Goal: Check status: Check status

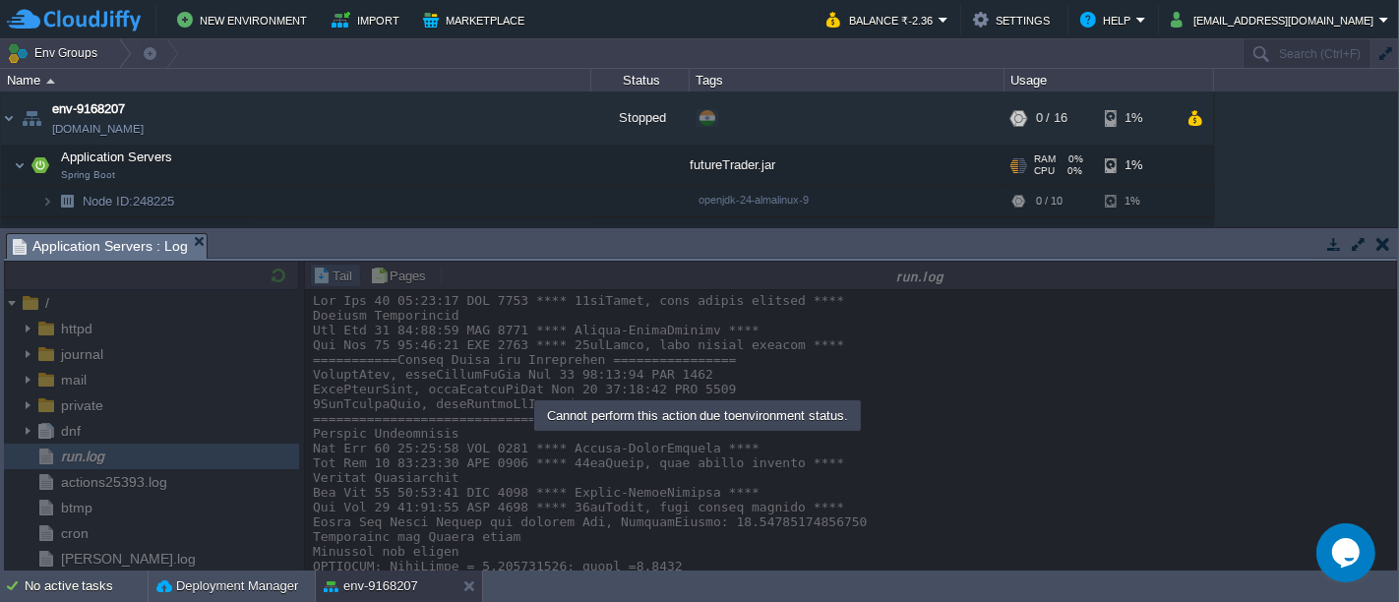
scroll to position [21243, 0]
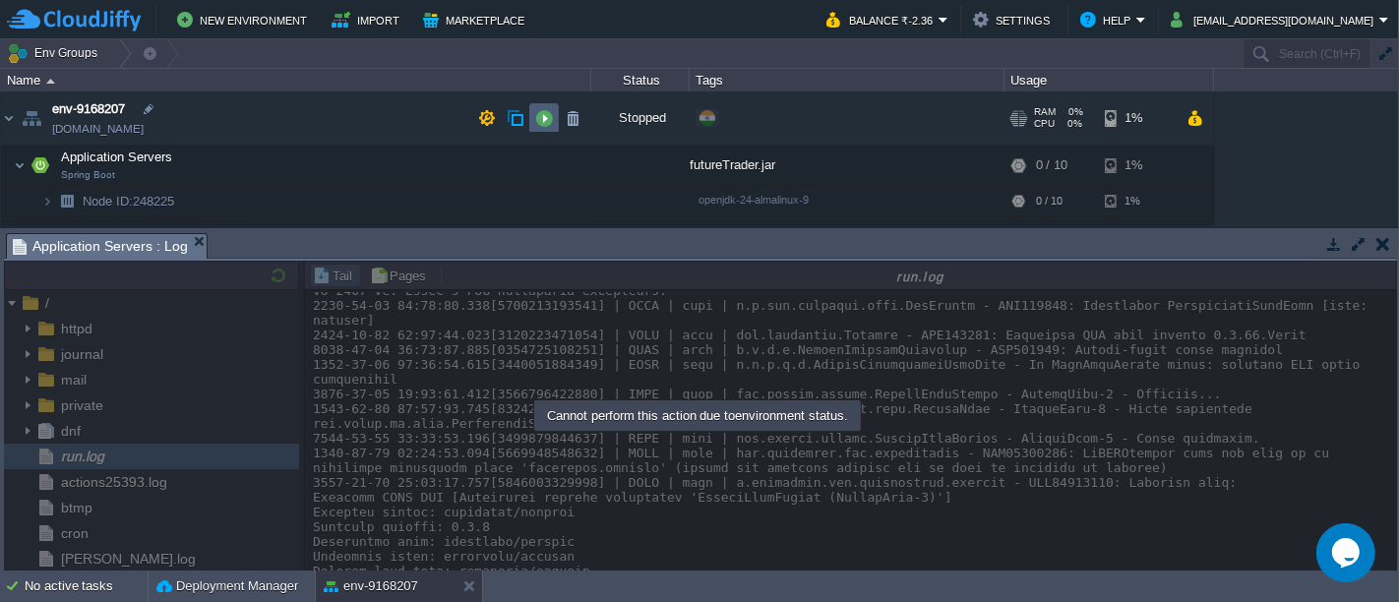
click at [538, 116] on button "button" at bounding box center [544, 118] width 18 height 18
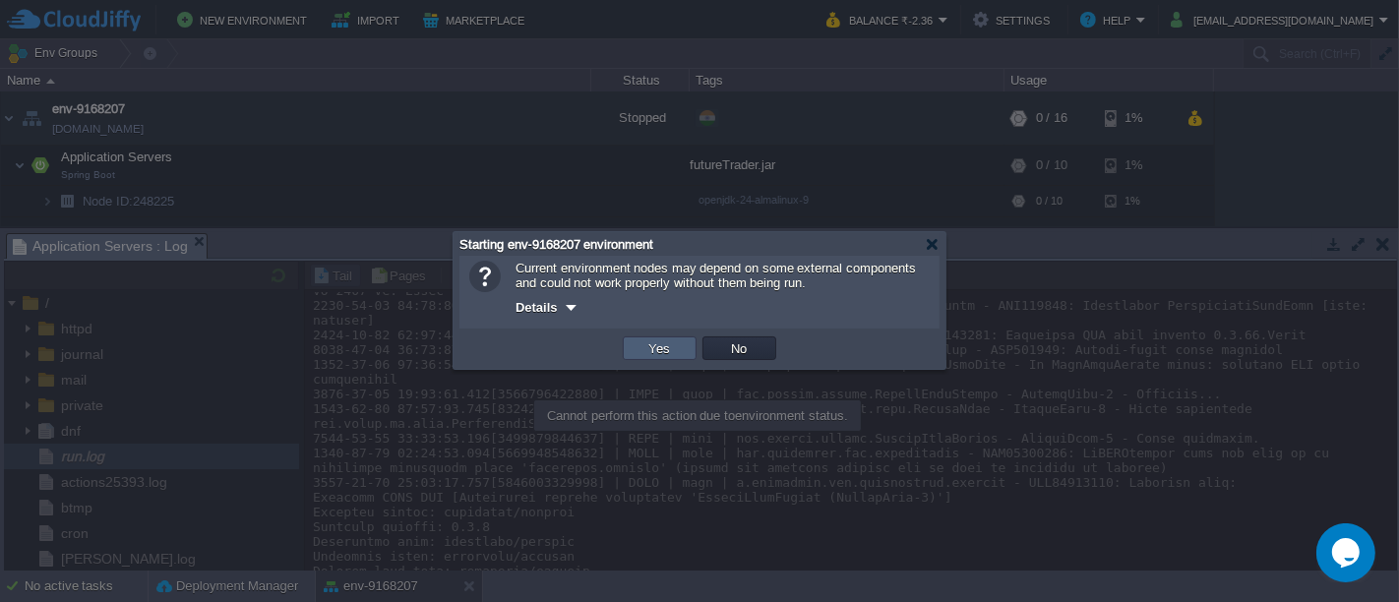
click at [671, 340] on td "Yes" at bounding box center [660, 348] width 74 height 24
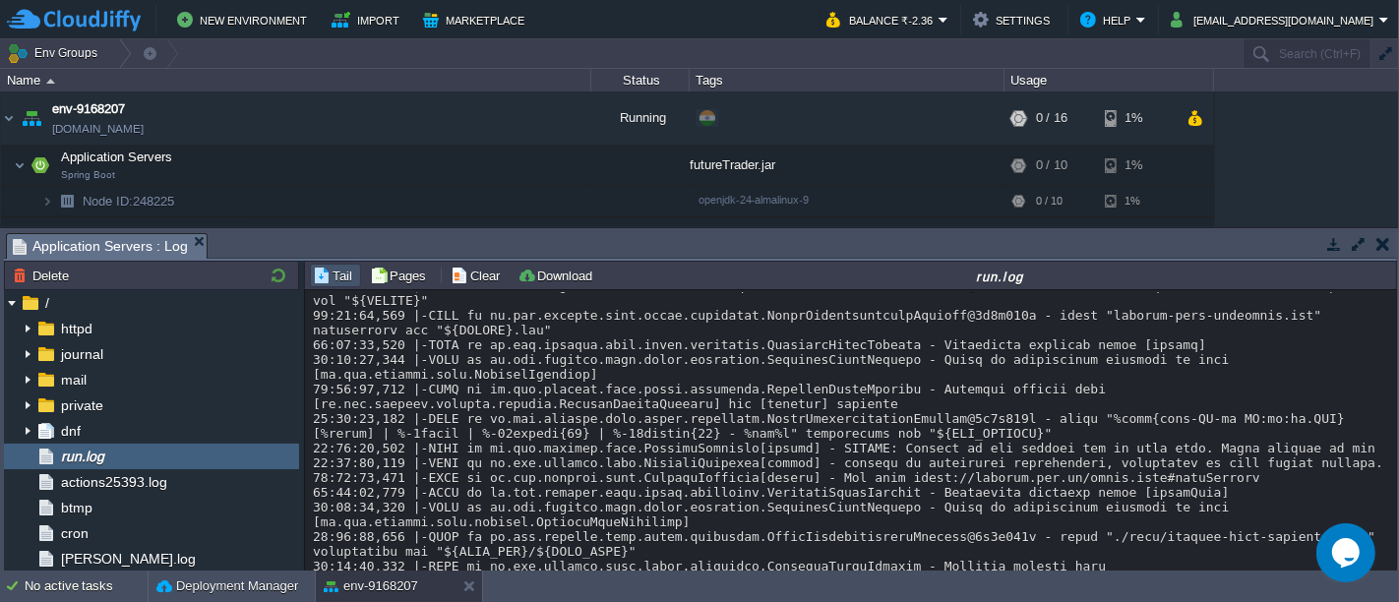
scroll to position [23867, 0]
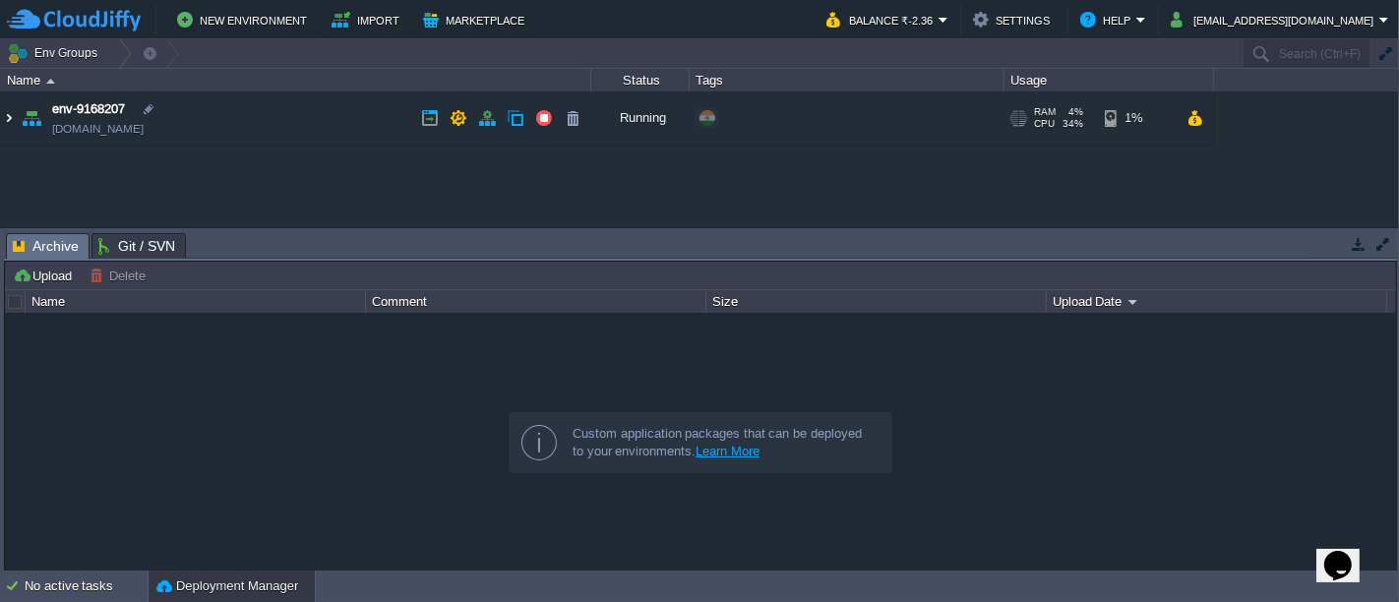
click at [4, 123] on img at bounding box center [9, 117] width 16 height 53
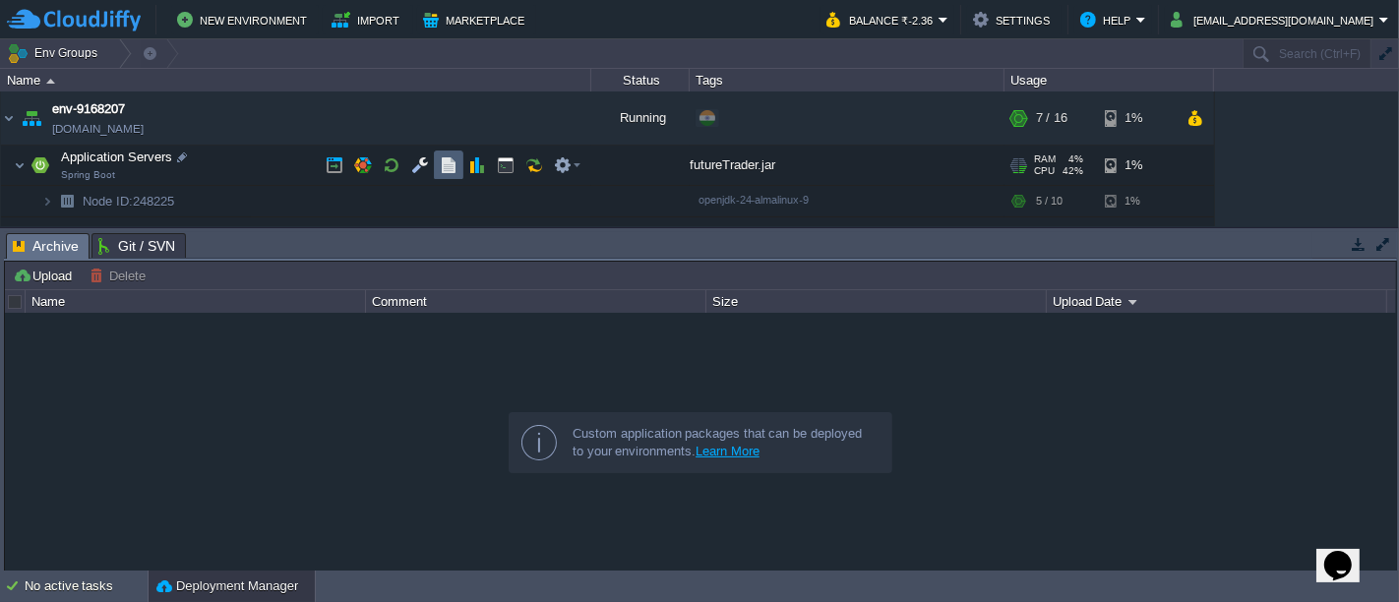
click at [455, 170] on button "button" at bounding box center [449, 165] width 18 height 18
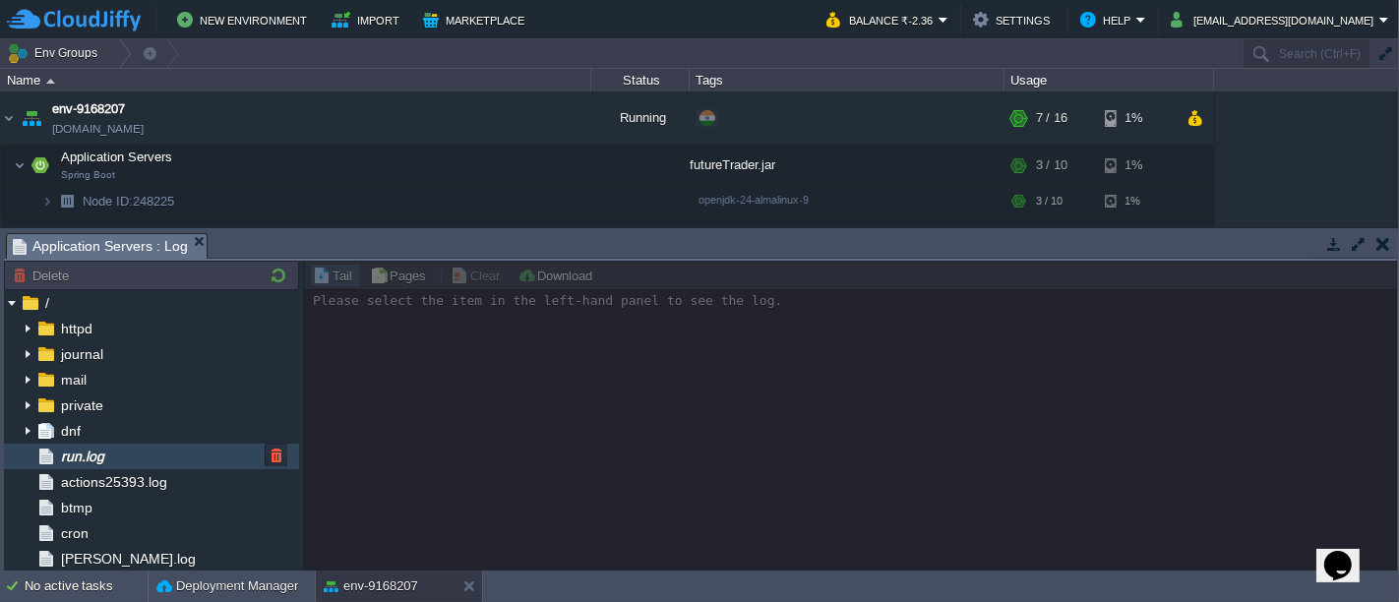
click at [174, 456] on div "run.log" at bounding box center [151, 457] width 295 height 26
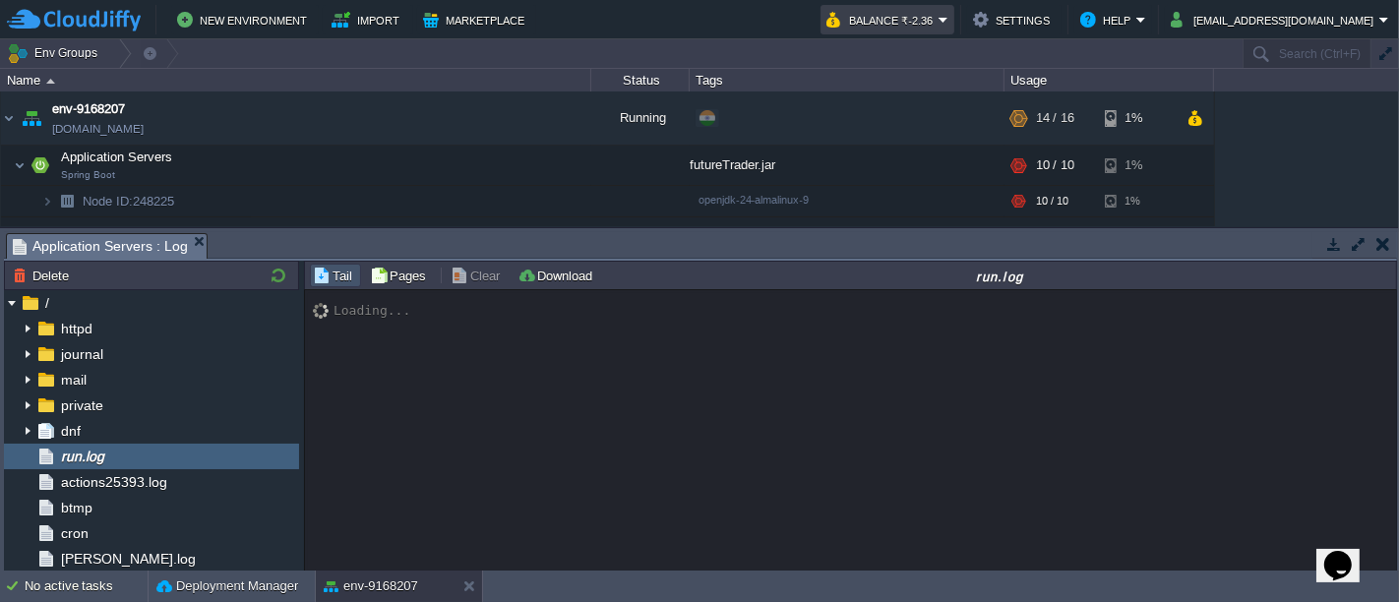
click at [948, 25] on em "Balance ₹-2.36" at bounding box center [887, 20] width 122 height 24
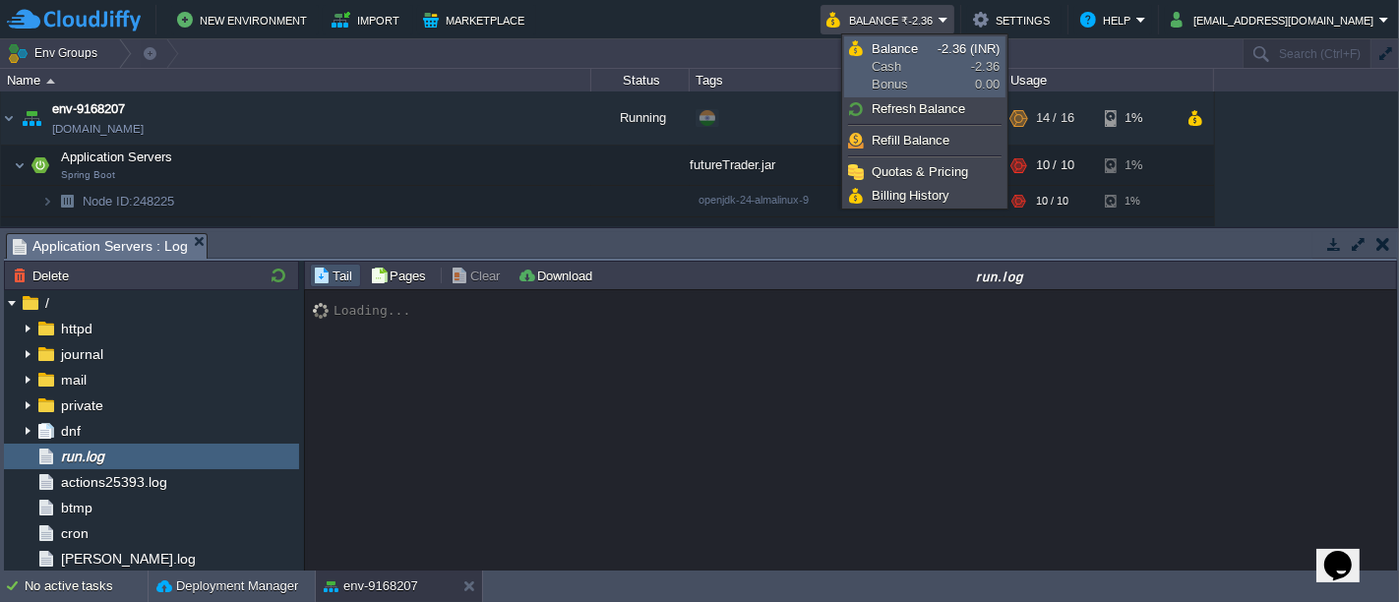
click at [932, 83] on span "Balance Cash Bonus" at bounding box center [905, 66] width 66 height 53
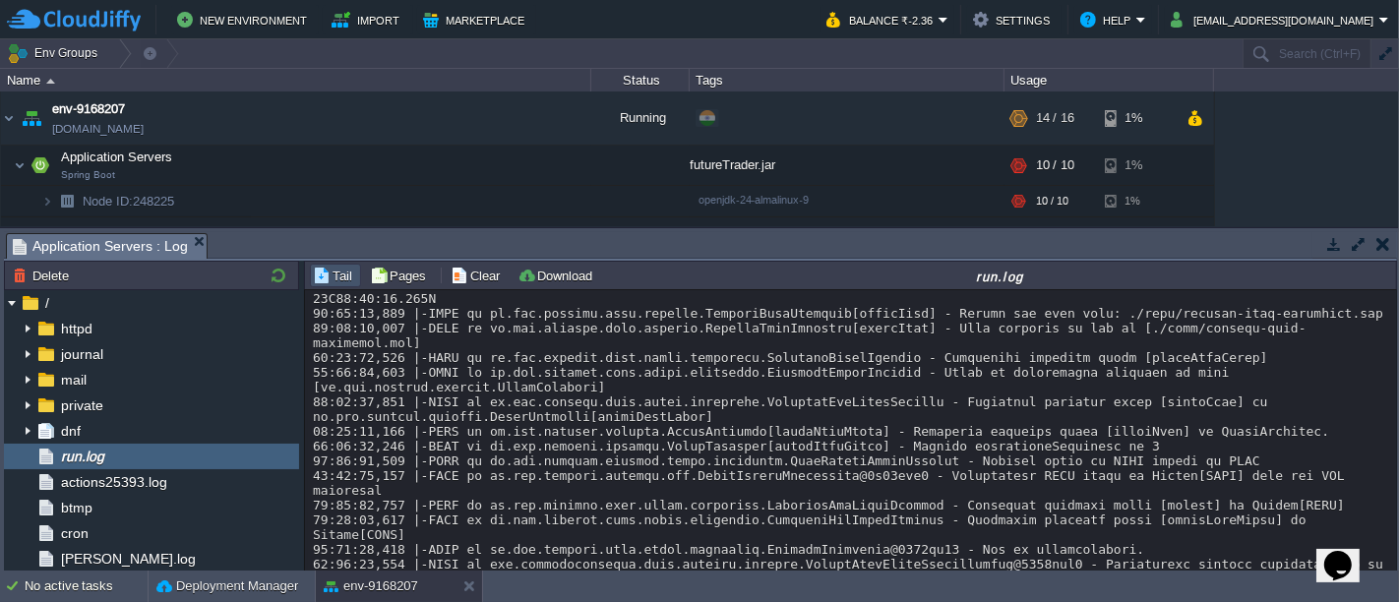
scroll to position [16930, 0]
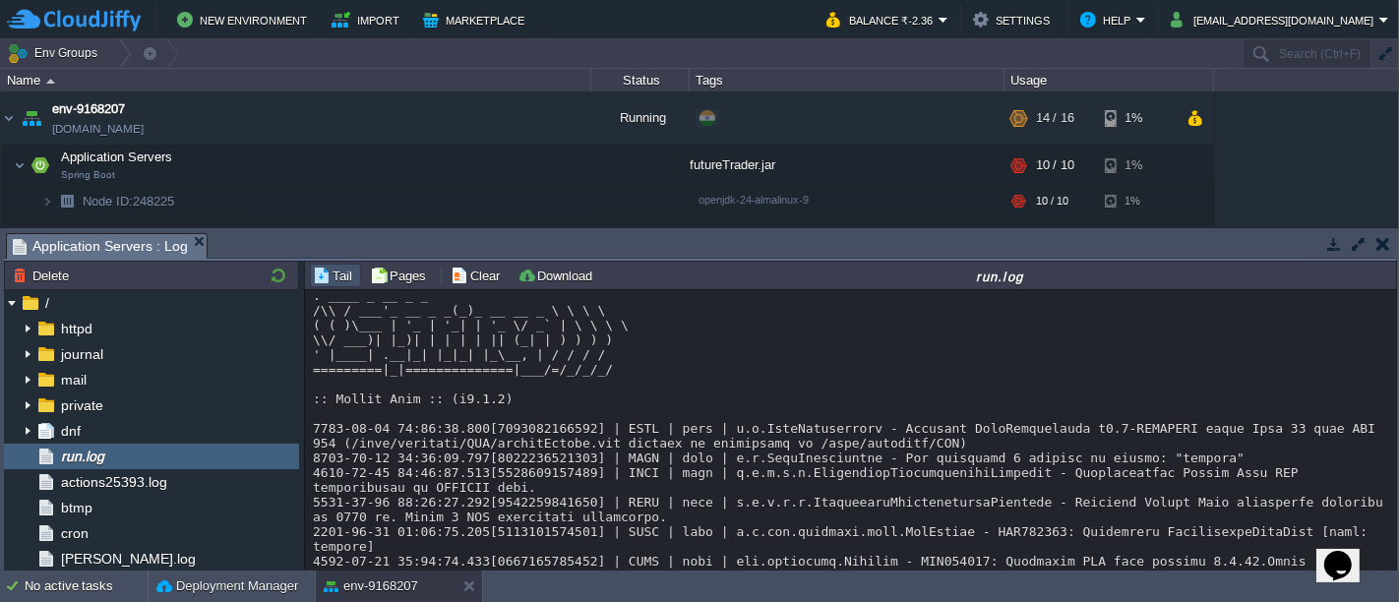
click at [1385, 240] on button "button" at bounding box center [1383, 244] width 14 height 18
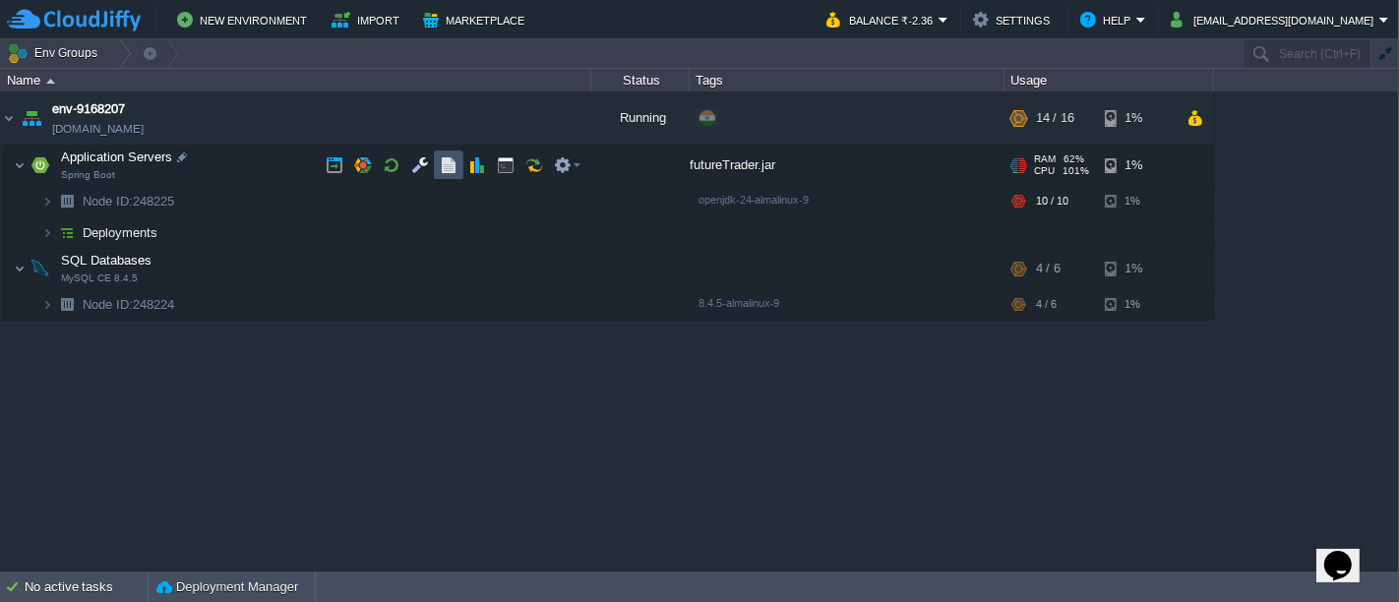
click at [454, 168] on button "button" at bounding box center [449, 165] width 18 height 18
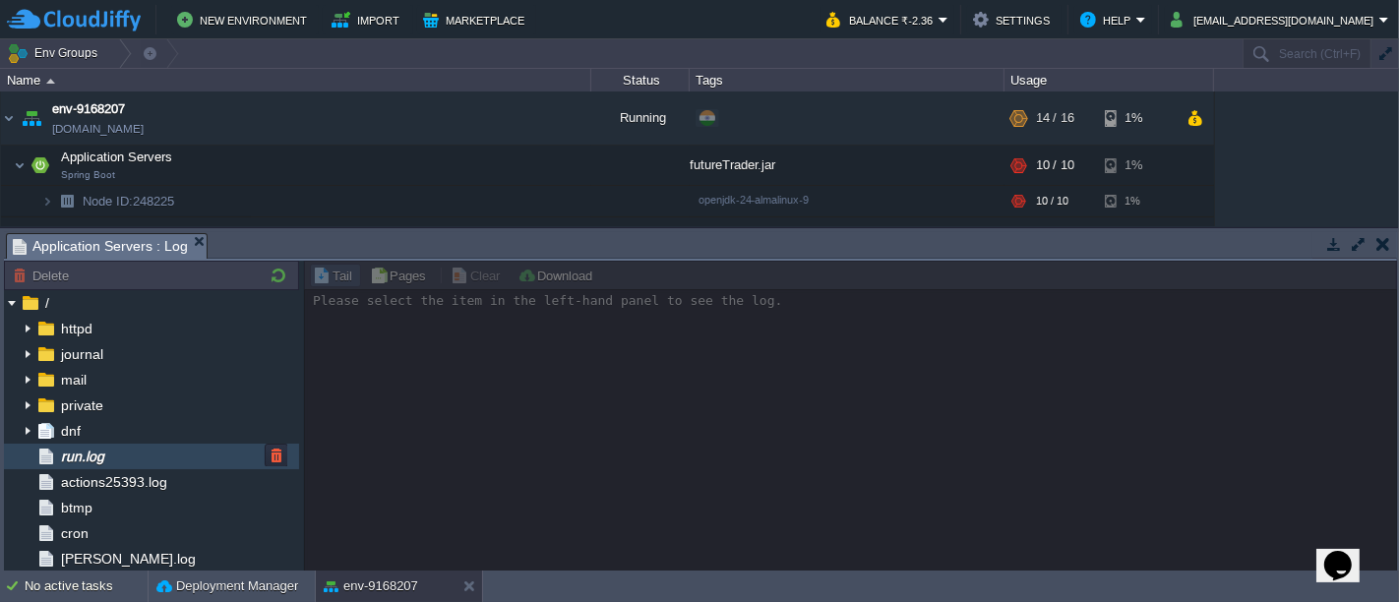
click at [154, 453] on div "run.log" at bounding box center [151, 457] width 295 height 26
